Goal: Task Accomplishment & Management: Use online tool/utility

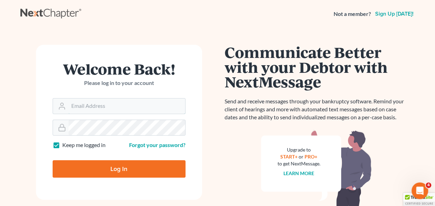
type input "[PERSON_NAME][EMAIL_ADDRESS][PERSON_NAME][DOMAIN_NAME]"
click at [120, 167] on input "Log In" at bounding box center [119, 168] width 133 height 17
type input "Thinking..."
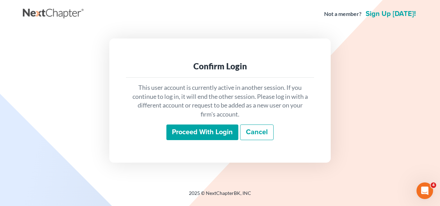
click at [196, 133] on input "Proceed with login" at bounding box center [203, 132] width 72 height 16
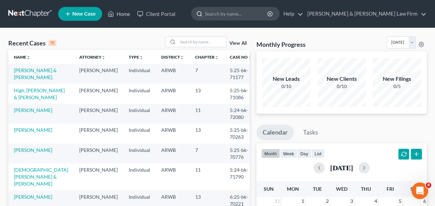
click at [262, 14] on input "search" at bounding box center [236, 13] width 63 height 13
click at [34, 170] on link "Church, Kenneth & Iris" at bounding box center [41, 177] width 54 height 20
